Goal: Find specific page/section: Find specific page/section

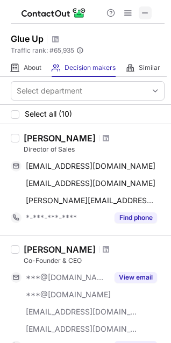
click at [146, 13] on span at bounding box center [145, 13] width 9 height 9
